Goal: Information Seeking & Learning: Learn about a topic

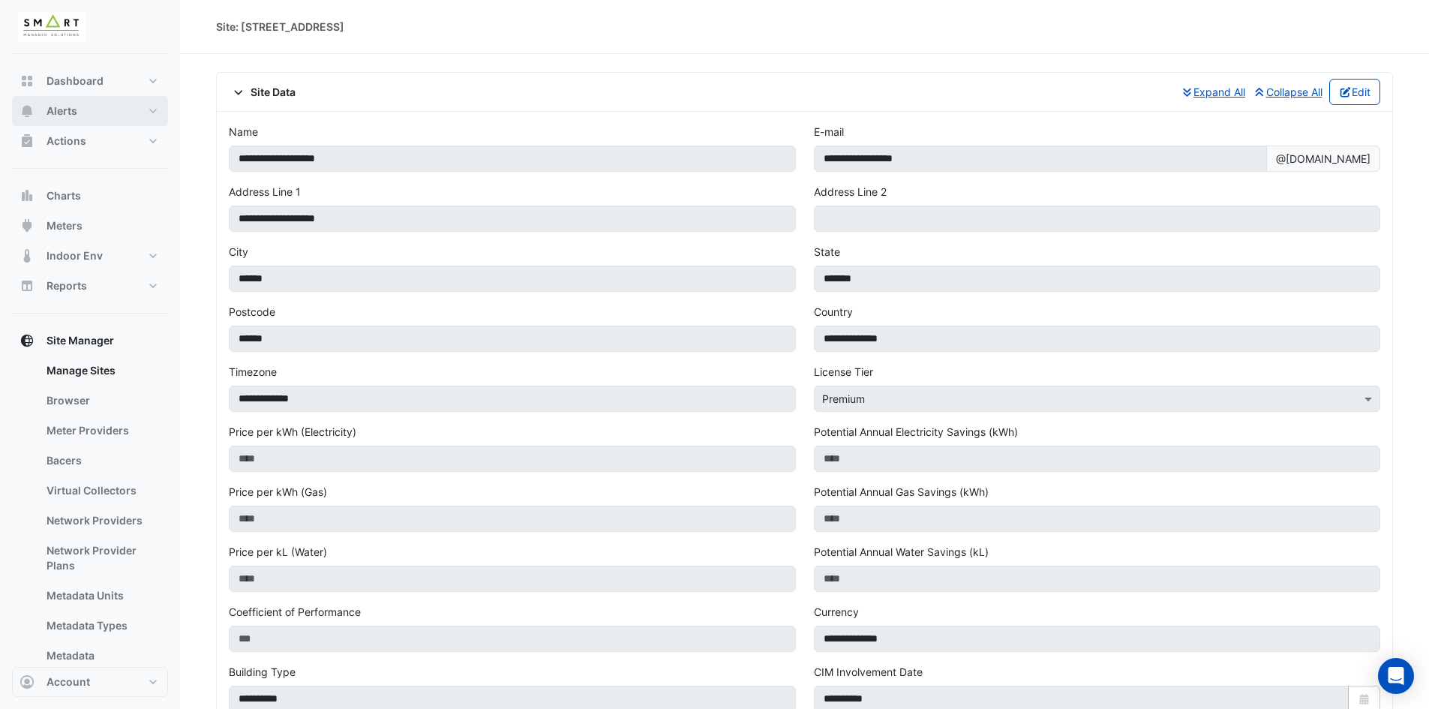
click at [132, 107] on button "Alerts" at bounding box center [90, 111] width 156 height 30
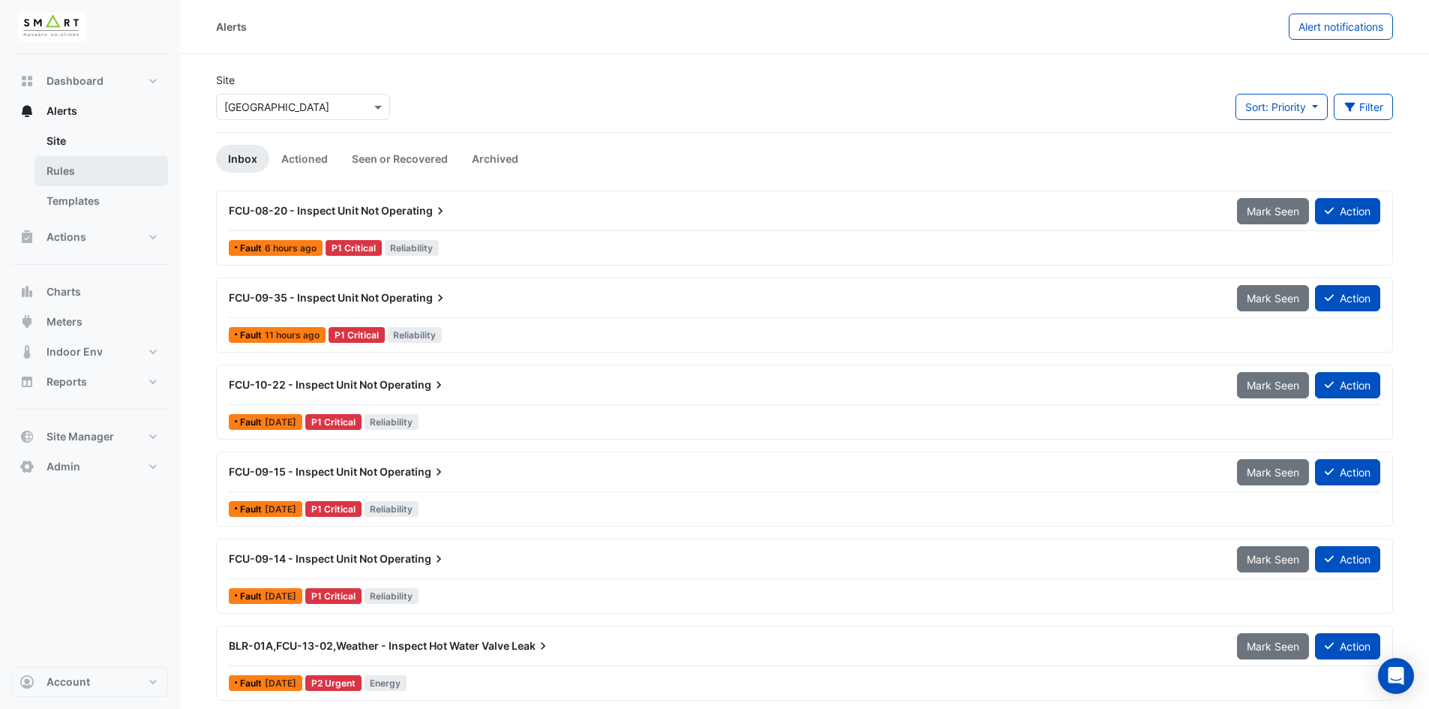
click at [125, 165] on link "Rules" at bounding box center [102, 171] width 134 height 30
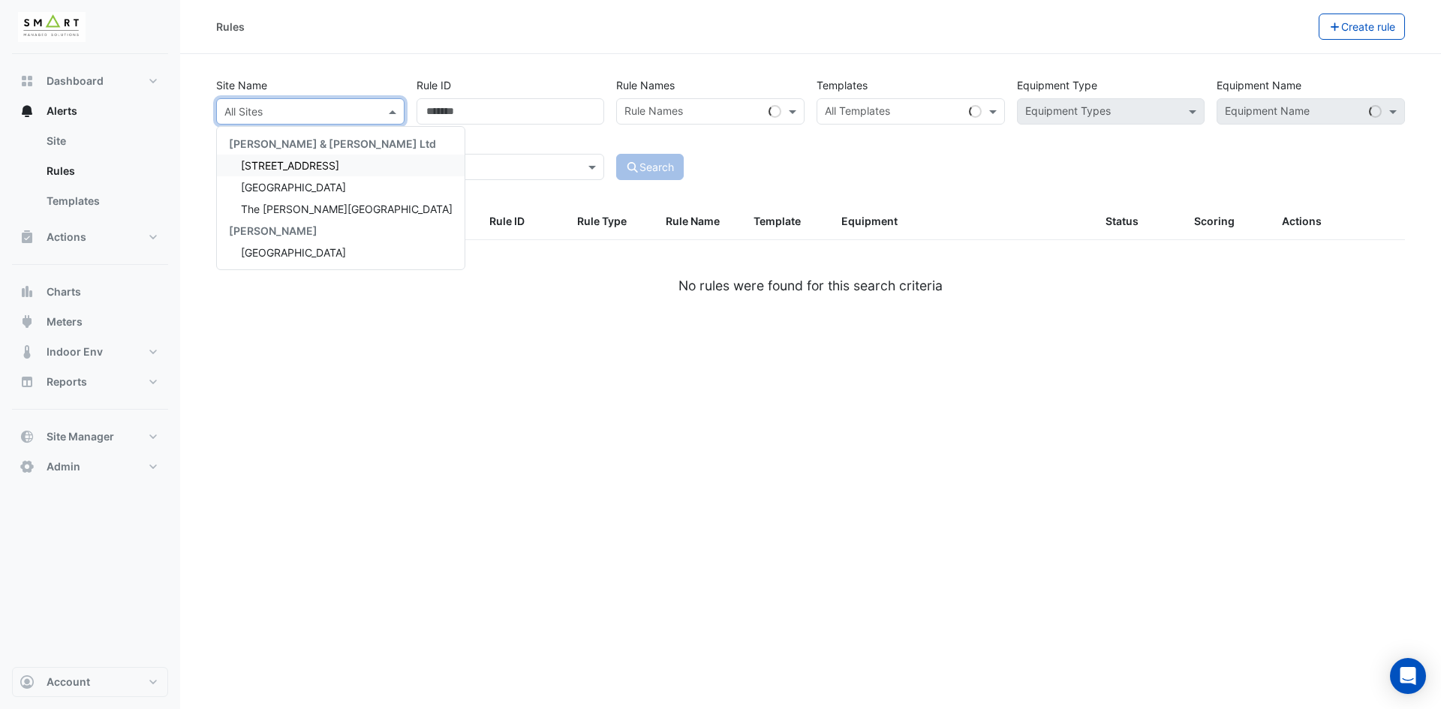
click at [281, 112] on input "text" at bounding box center [295, 112] width 142 height 16
click at [273, 167] on span "[STREET_ADDRESS]" at bounding box center [290, 165] width 98 height 13
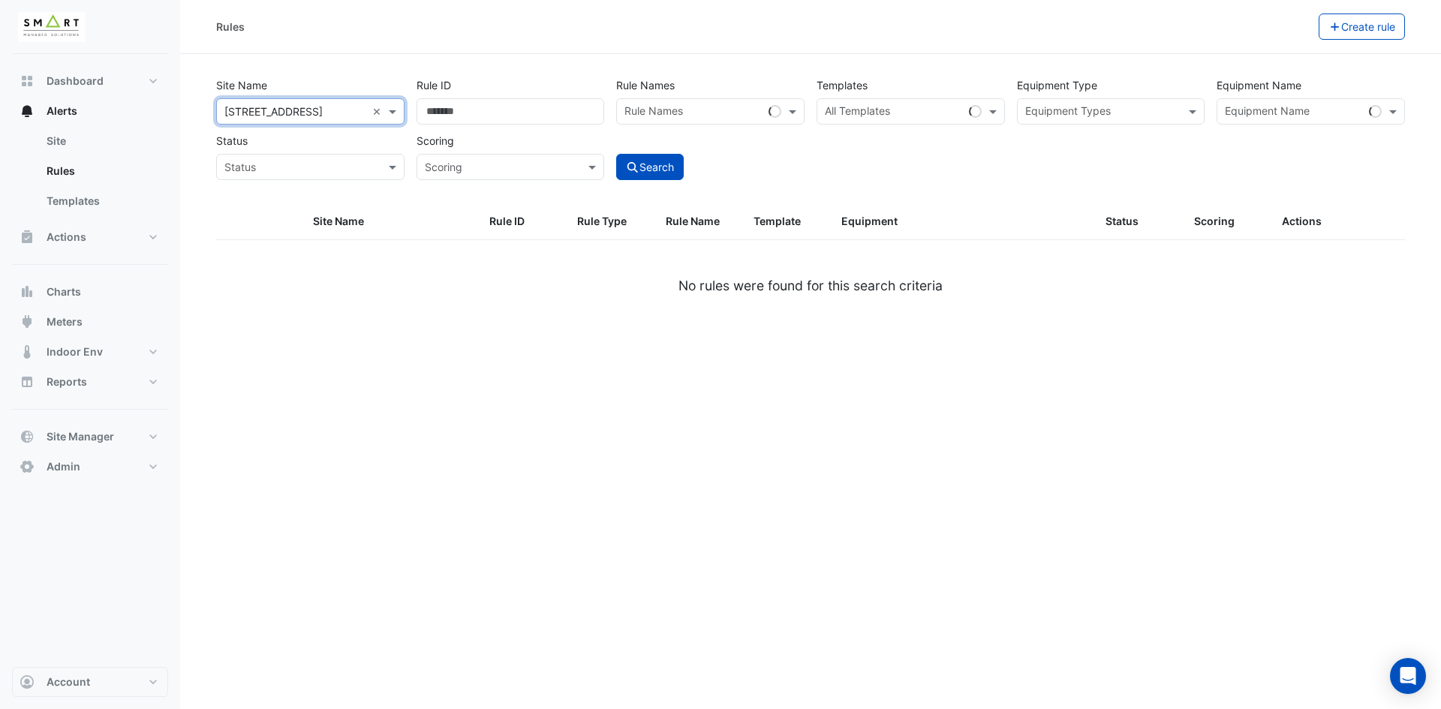
click at [641, 181] on div "Site Name All Sites × 12 Hammersmith Grove × Rule ID Rule Names Rule Names Temp…" at bounding box center [810, 138] width 1206 height 132
click at [645, 172] on button "Search" at bounding box center [650, 167] width 68 height 26
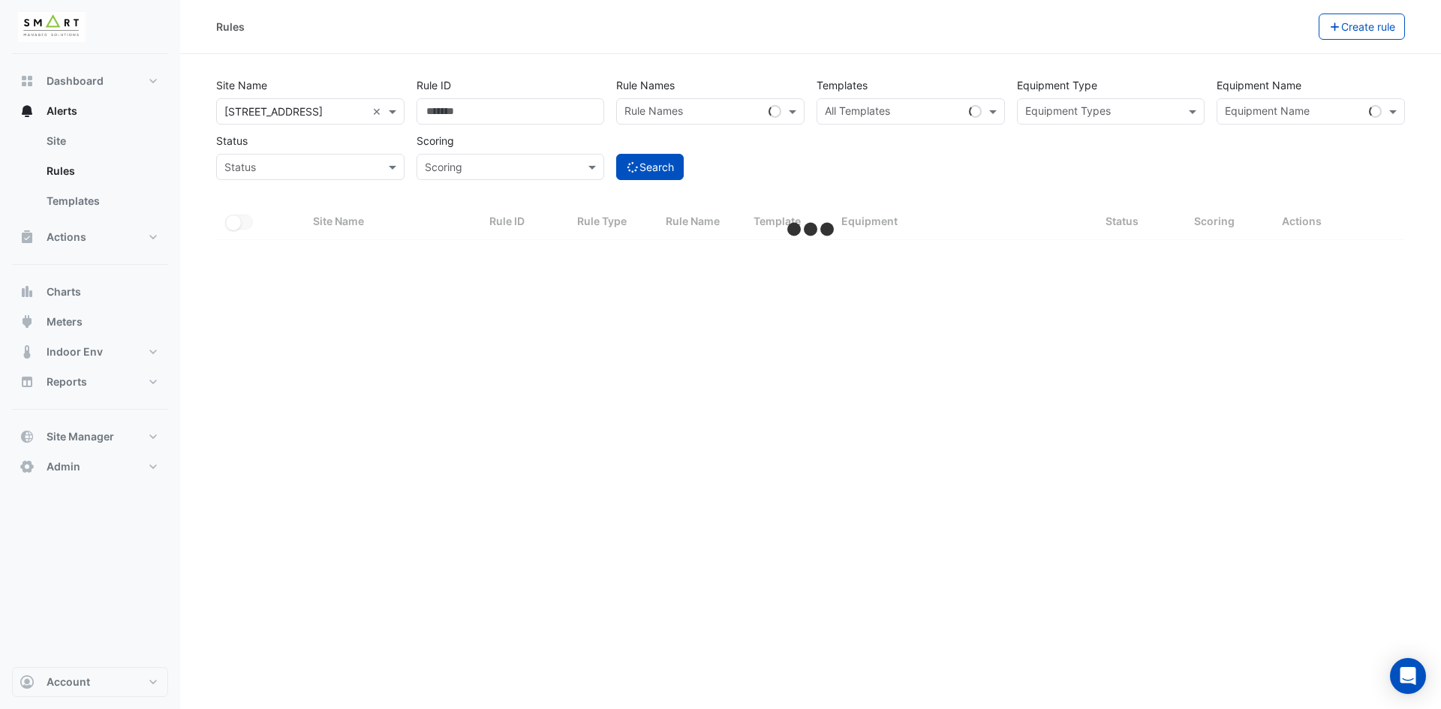
select select "***"
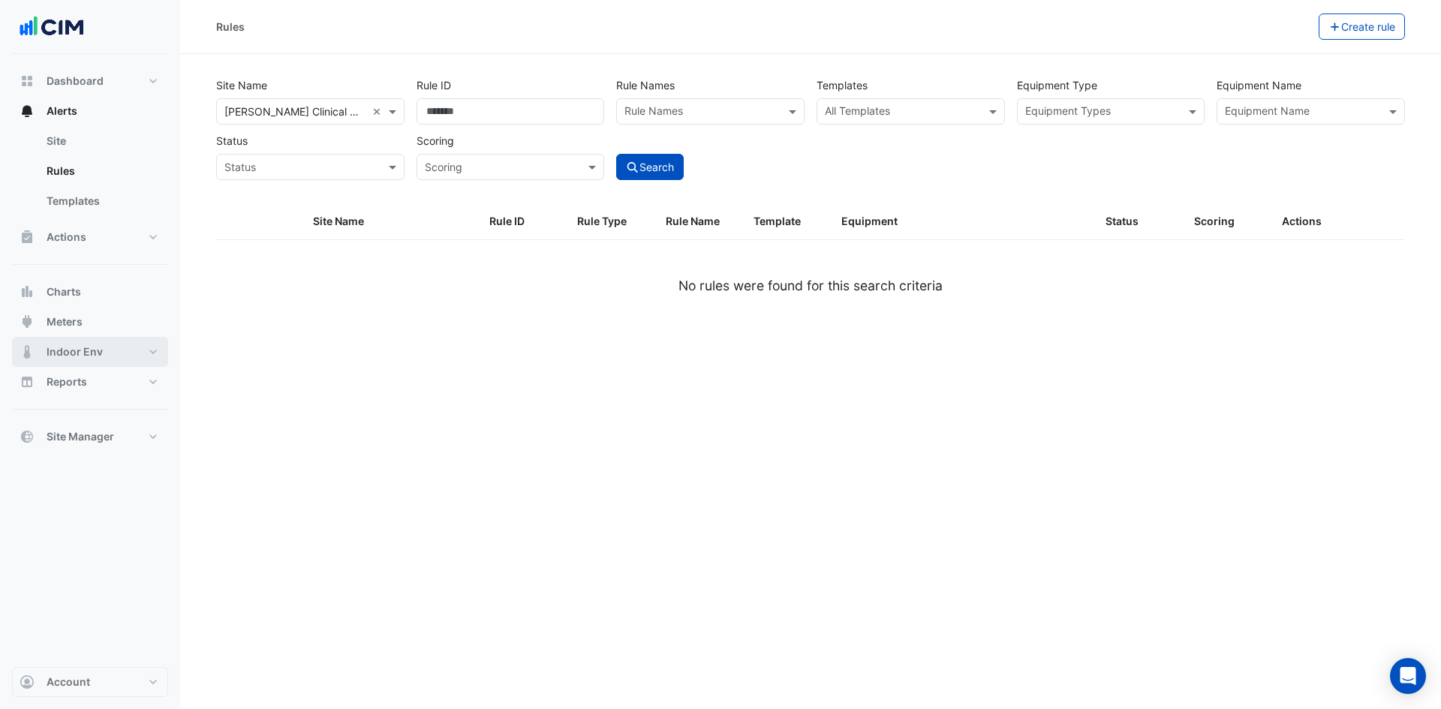
click at [119, 352] on button "Indoor Env" at bounding box center [90, 352] width 156 height 30
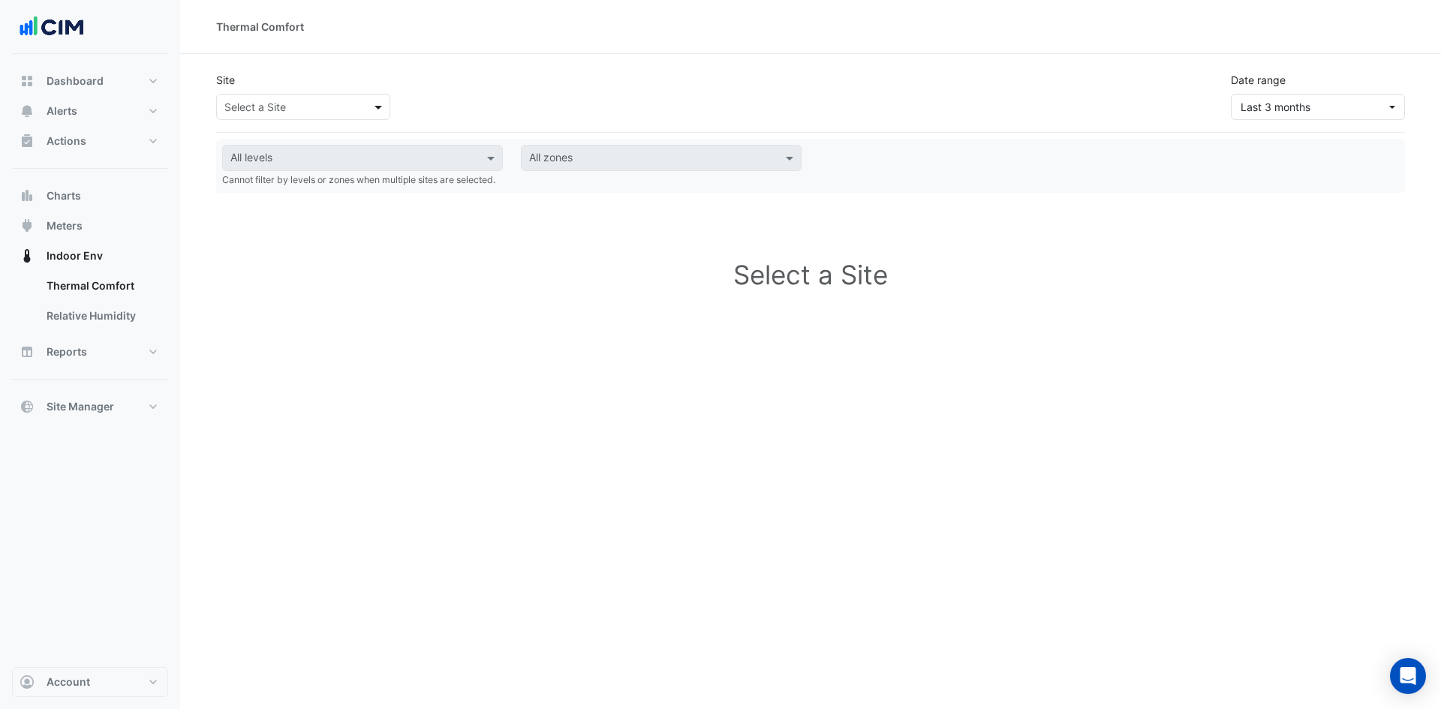
click at [374, 102] on span at bounding box center [380, 107] width 19 height 16
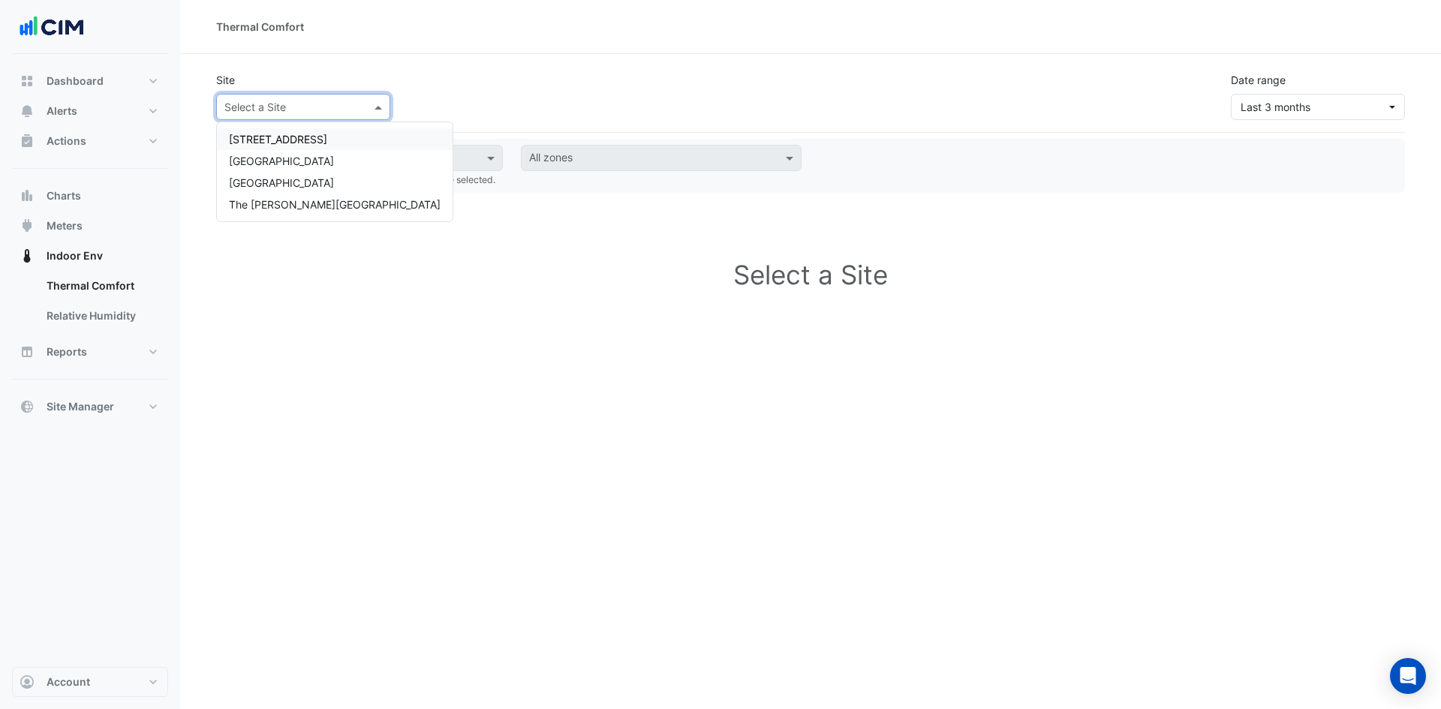
click at [296, 143] on span "[STREET_ADDRESS]" at bounding box center [278, 139] width 98 height 13
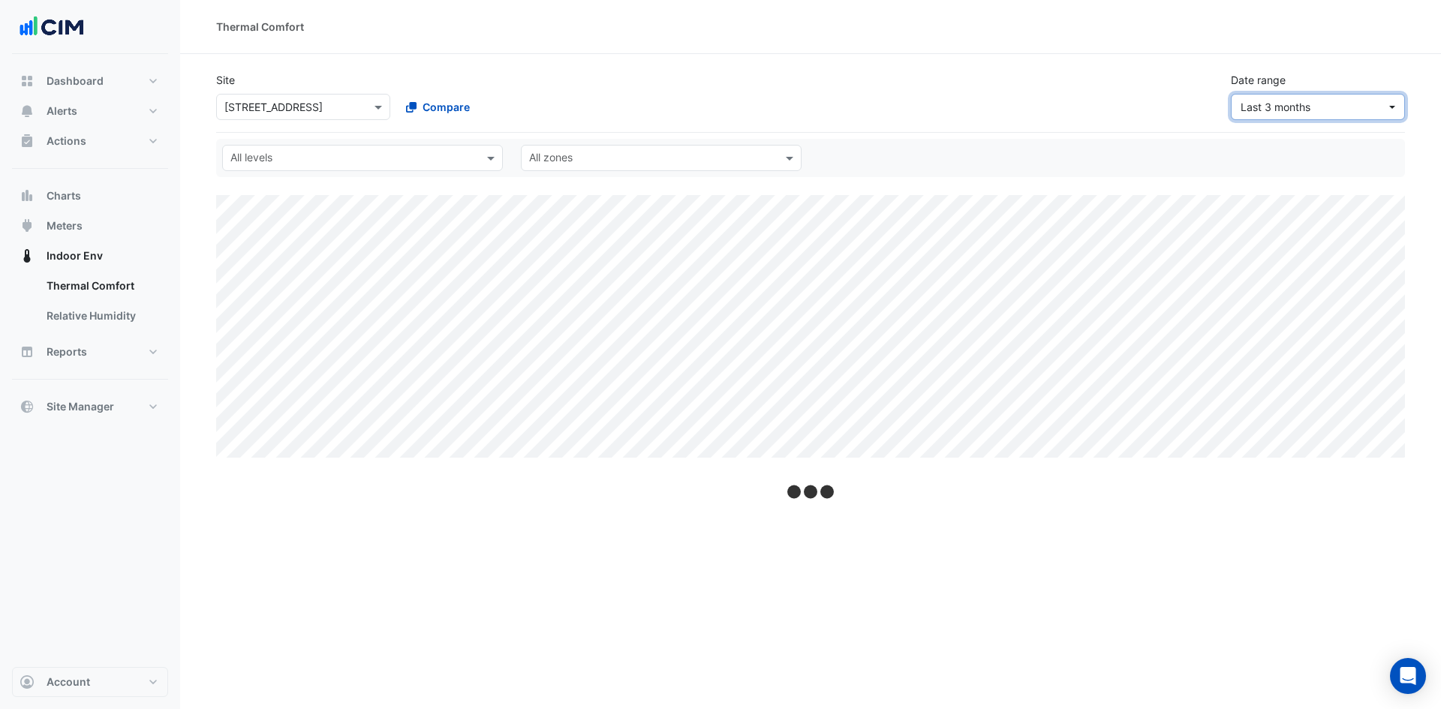
click at [1384, 106] on span "Last 3 months" at bounding box center [1313, 107] width 146 height 16
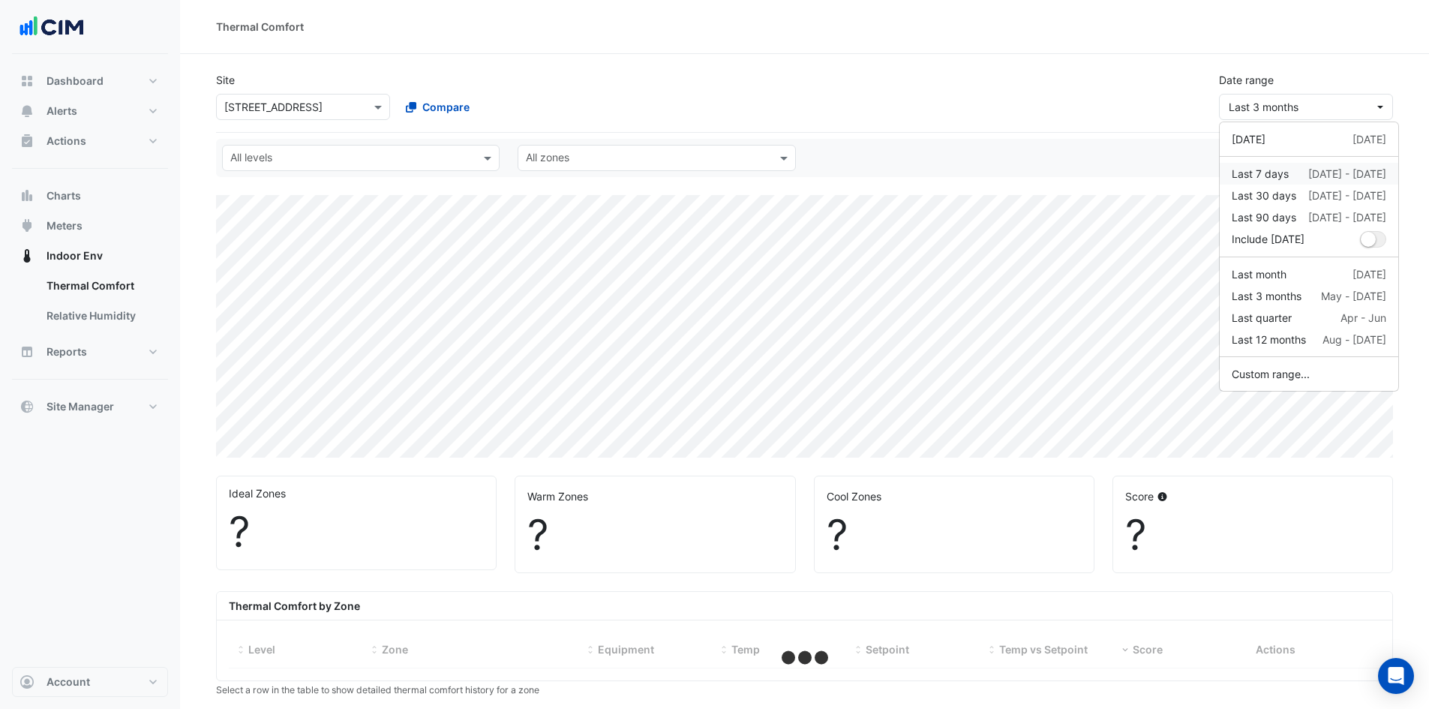
select select "***"
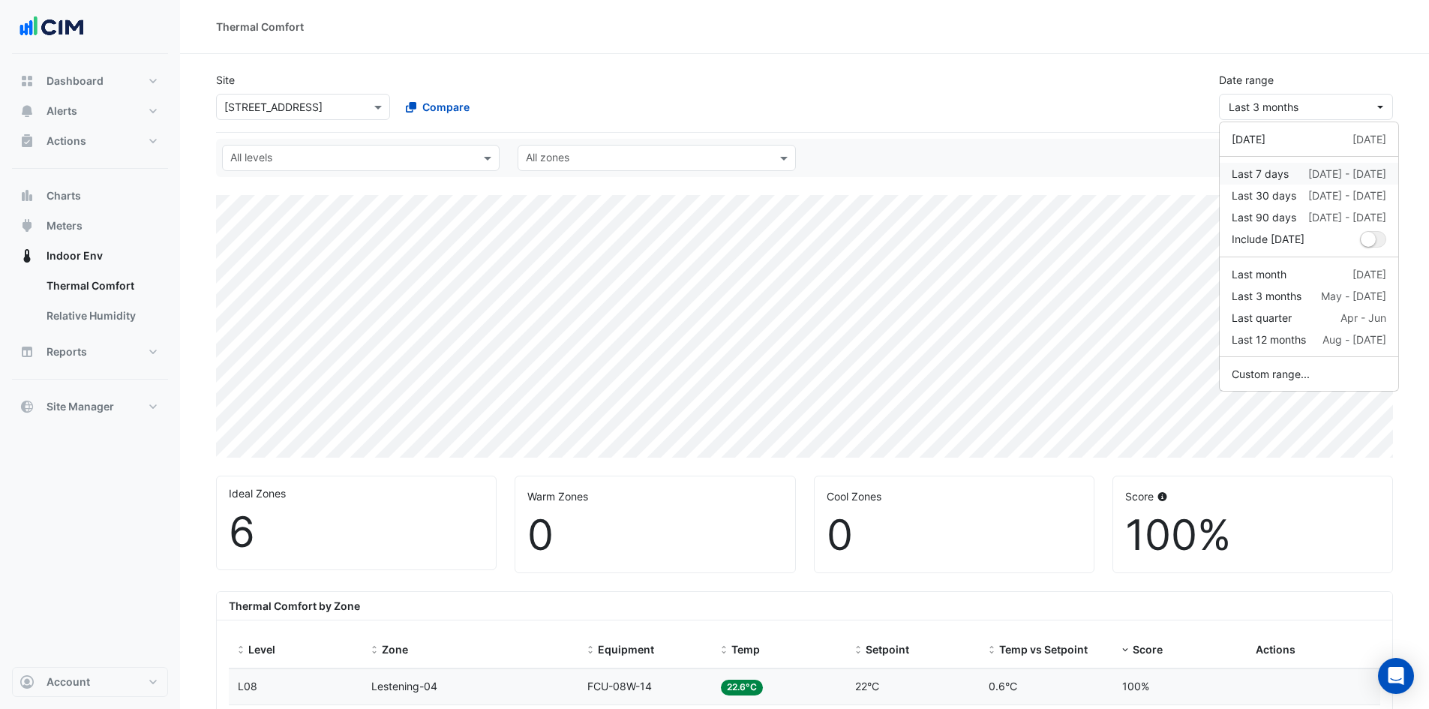
click at [1298, 175] on div "Last 7 days [DATE] - [DATE]" at bounding box center [1309, 174] width 155 height 16
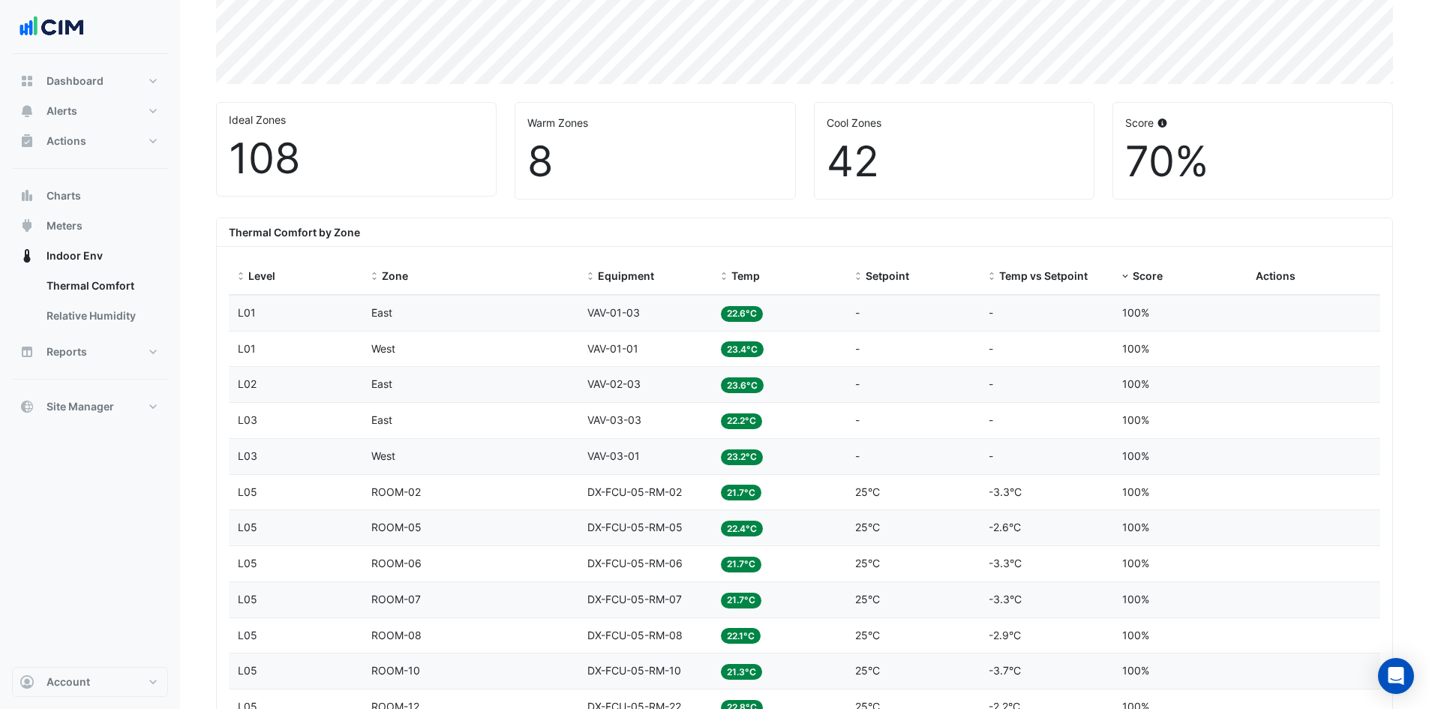
scroll to position [375, 0]
click at [726, 270] on span at bounding box center [724, 275] width 11 height 12
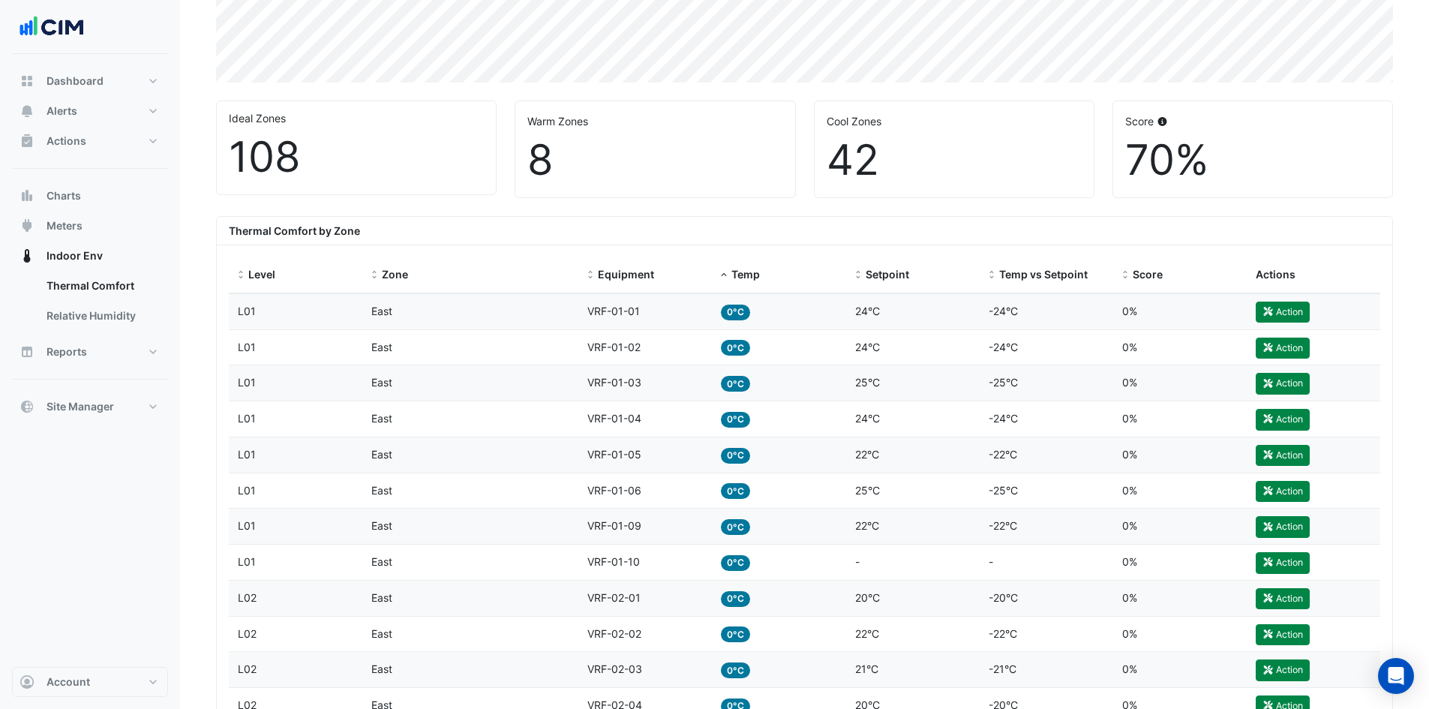
drag, startPoint x: 741, startPoint y: 312, endPoint x: 716, endPoint y: 312, distance: 25.5
click at [716, 312] on datatable-body-cell "Temp 0°C" at bounding box center [779, 311] width 134 height 35
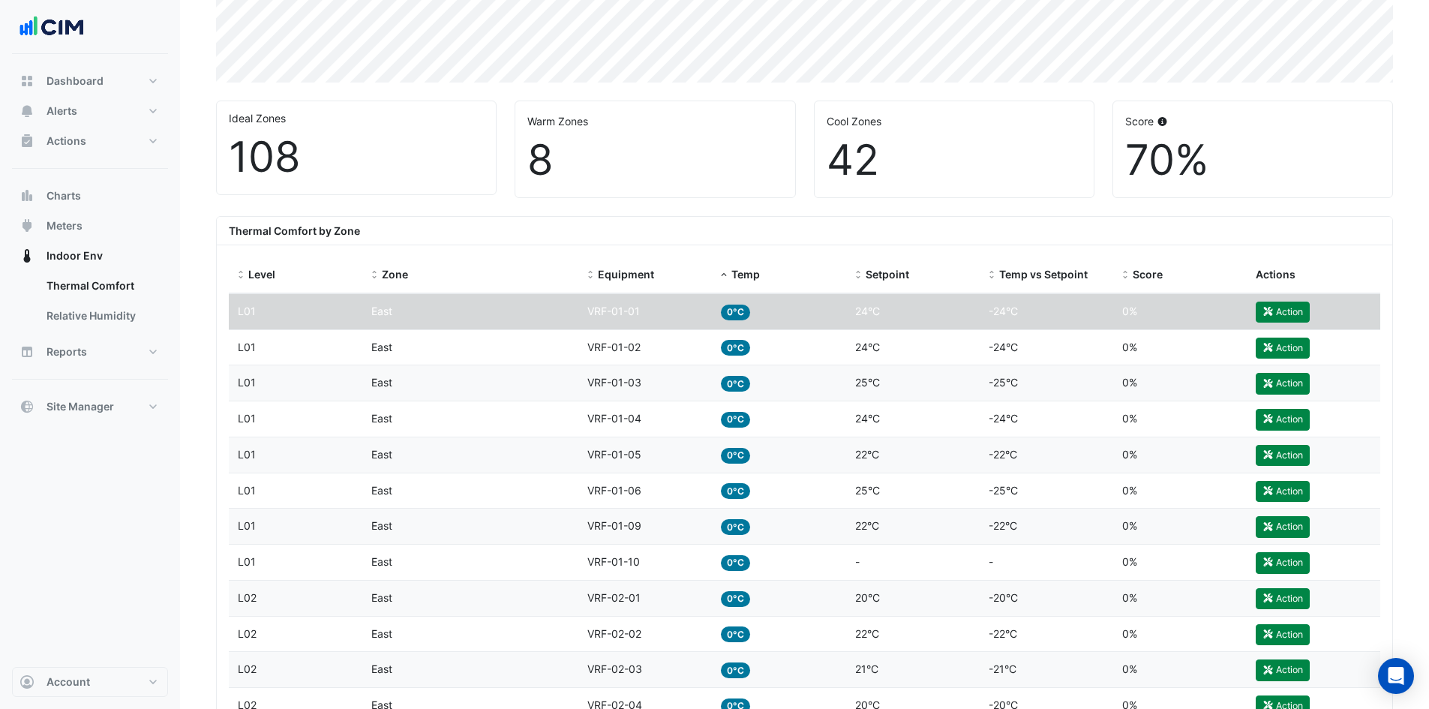
copy span "0°C"
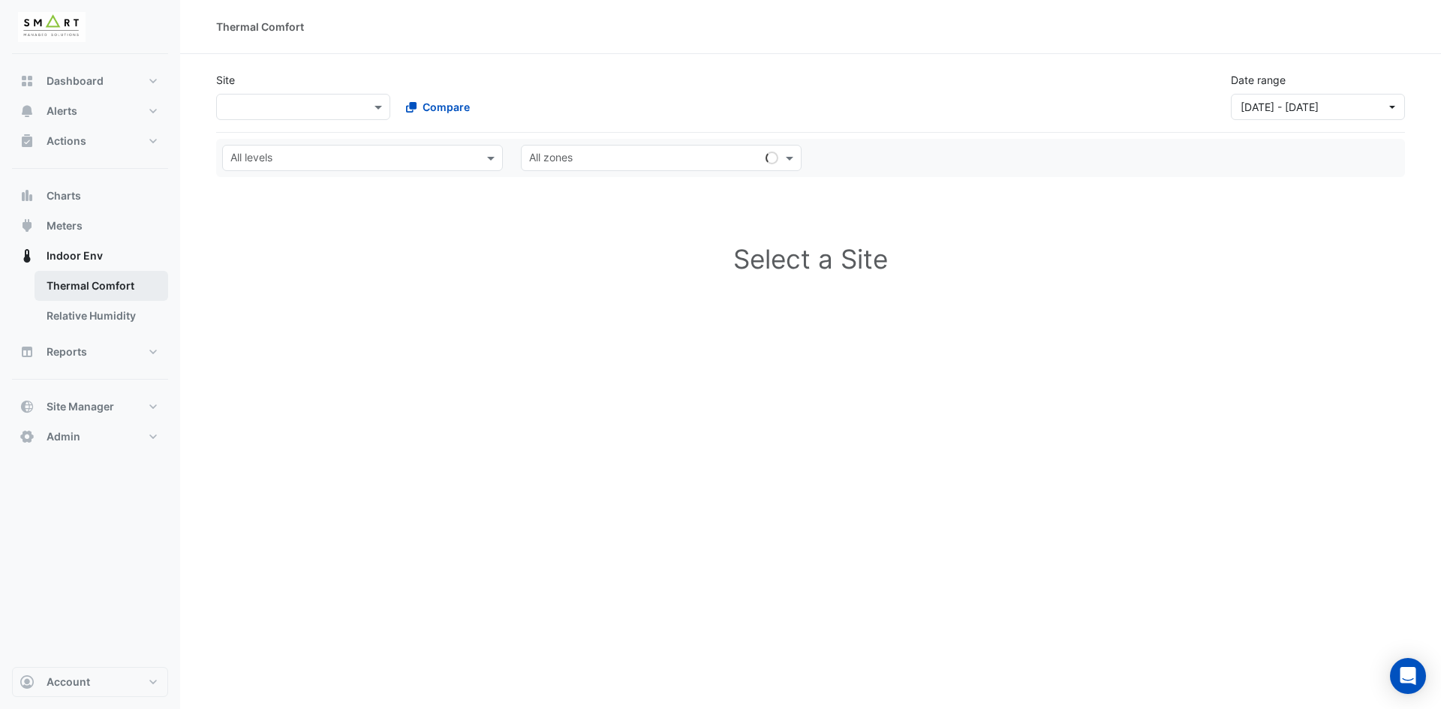
click at [115, 276] on link "Thermal Comfort" at bounding box center [102, 286] width 134 height 30
click at [380, 105] on span at bounding box center [380, 107] width 19 height 16
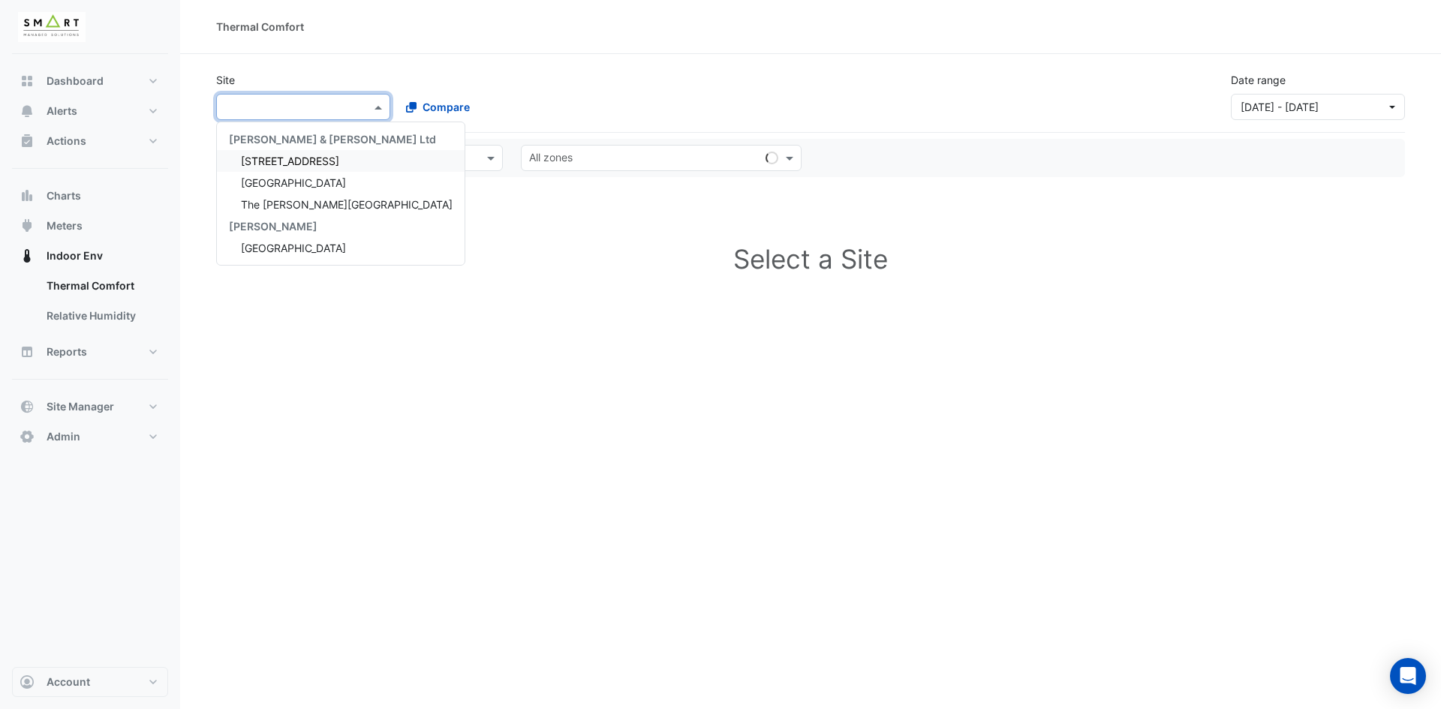
click at [308, 164] on span "[STREET_ADDRESS]" at bounding box center [290, 161] width 98 height 13
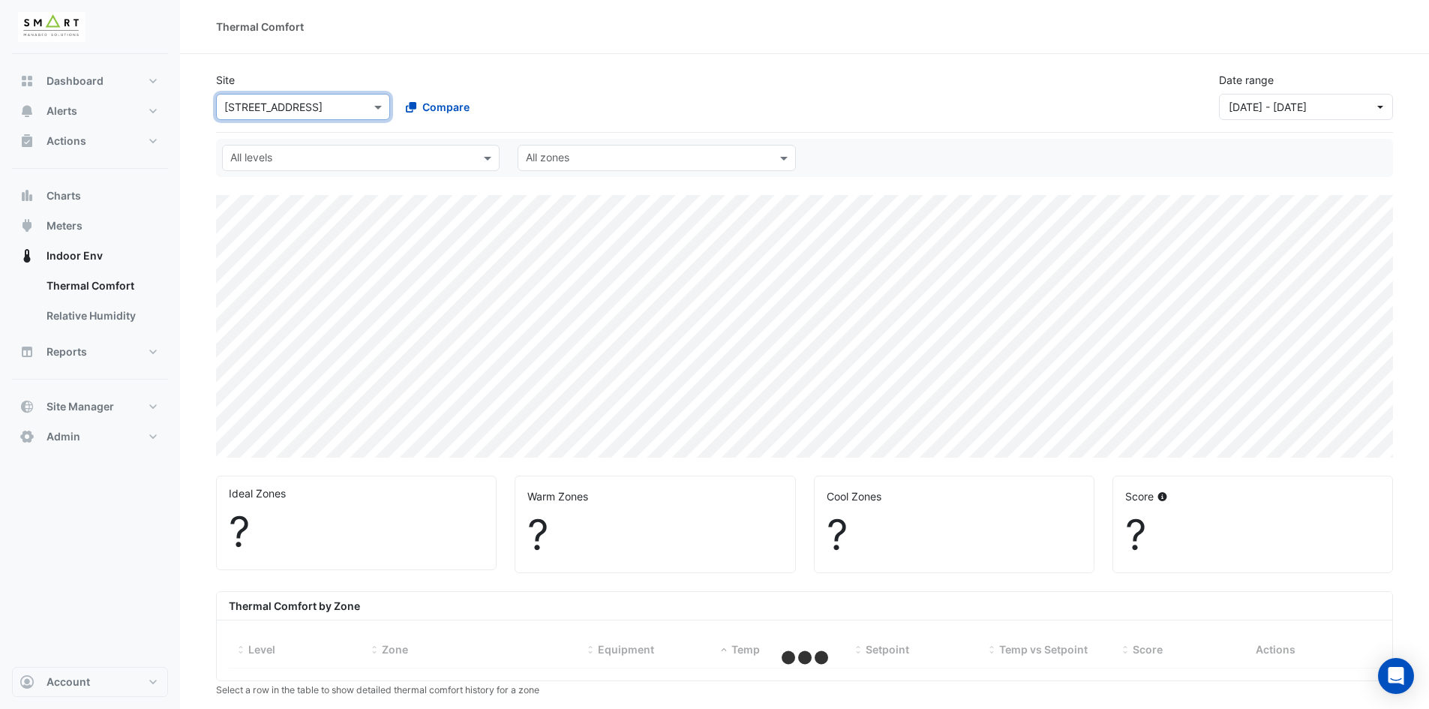
select select "***"
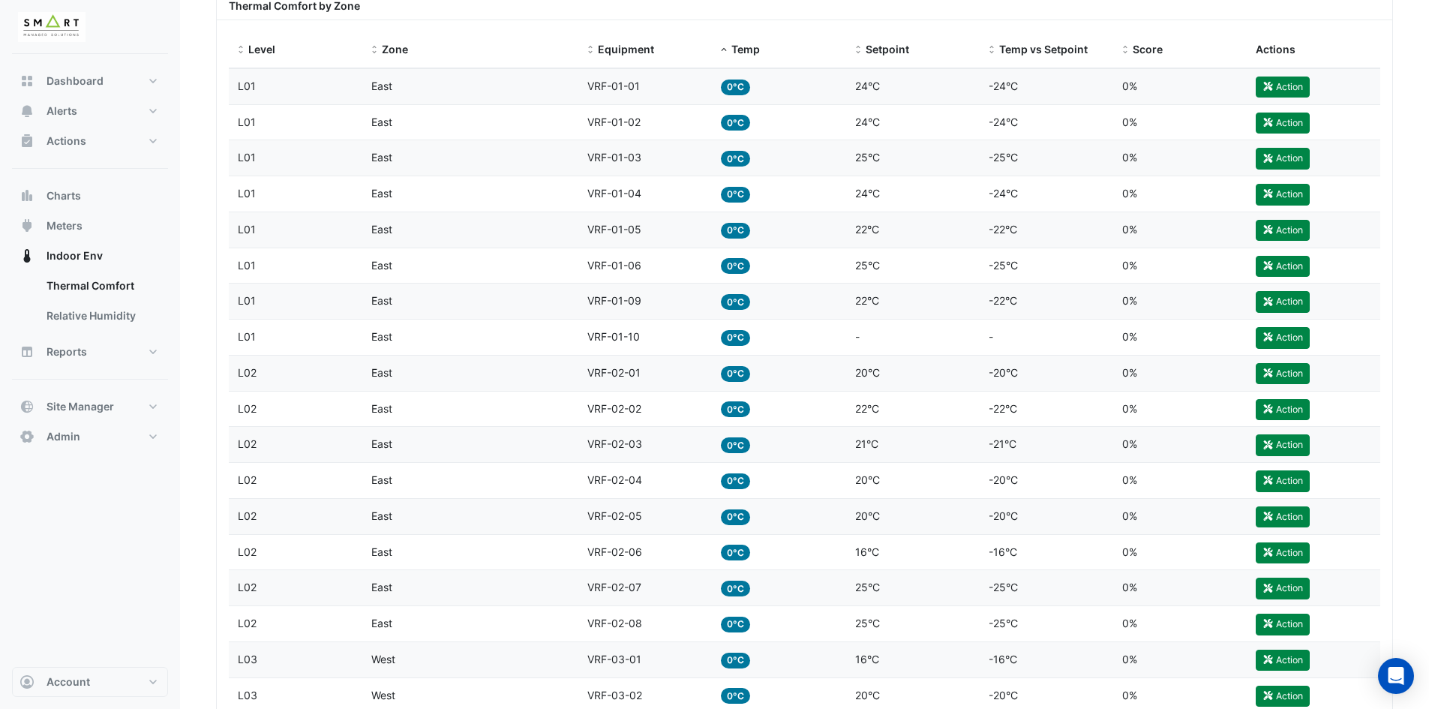
scroll to position [525, 0]
